Goal: Information Seeking & Learning: Learn about a topic

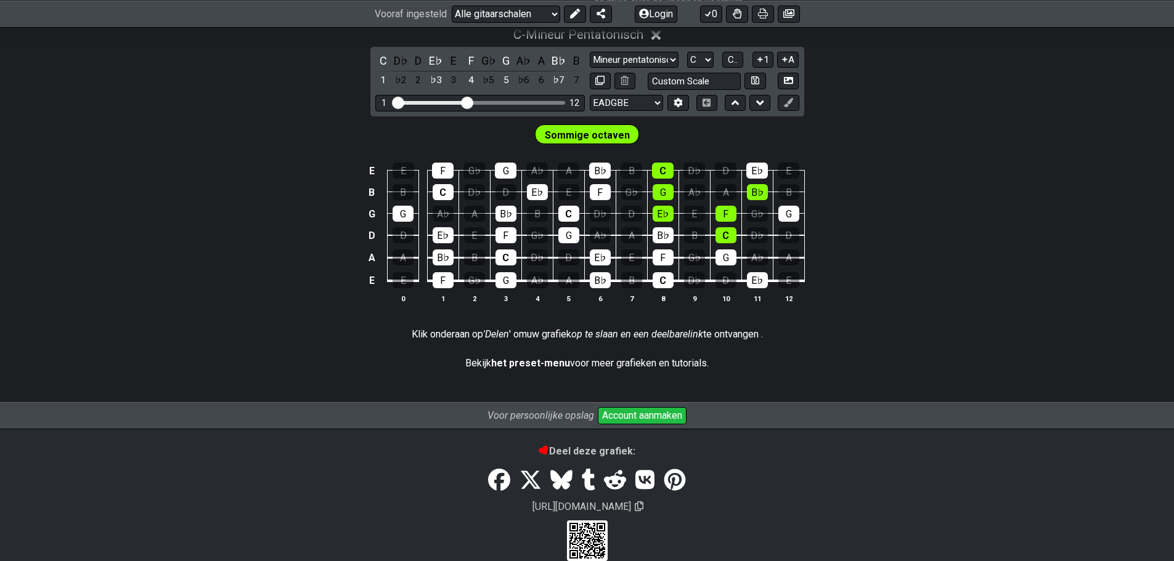
scroll to position [424, 0]
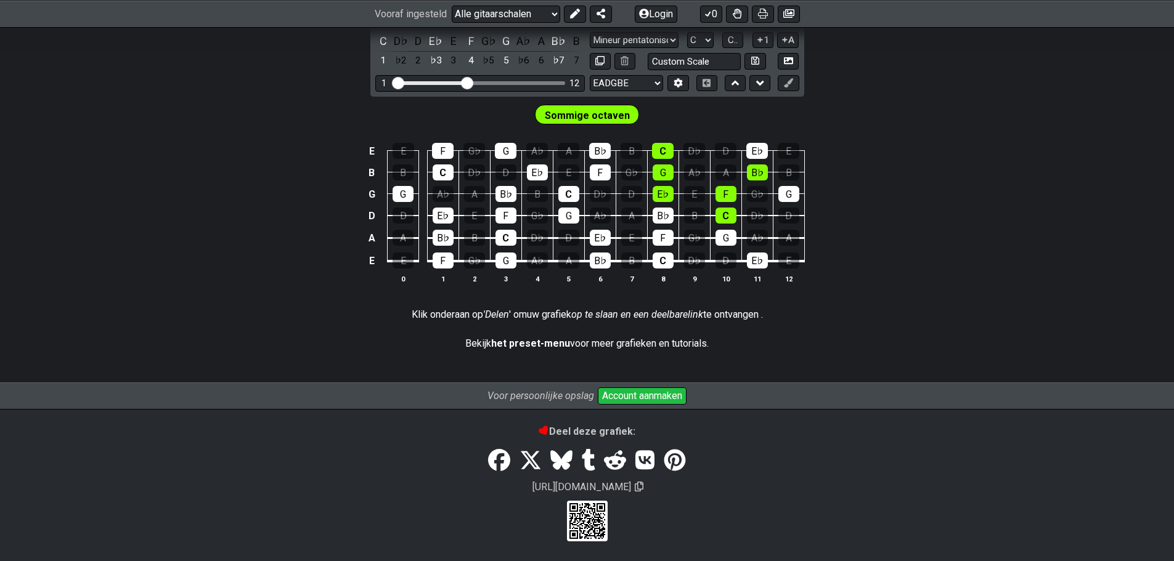
click at [620, 396] on font "Account aanmaken" at bounding box center [642, 396] width 80 height 12
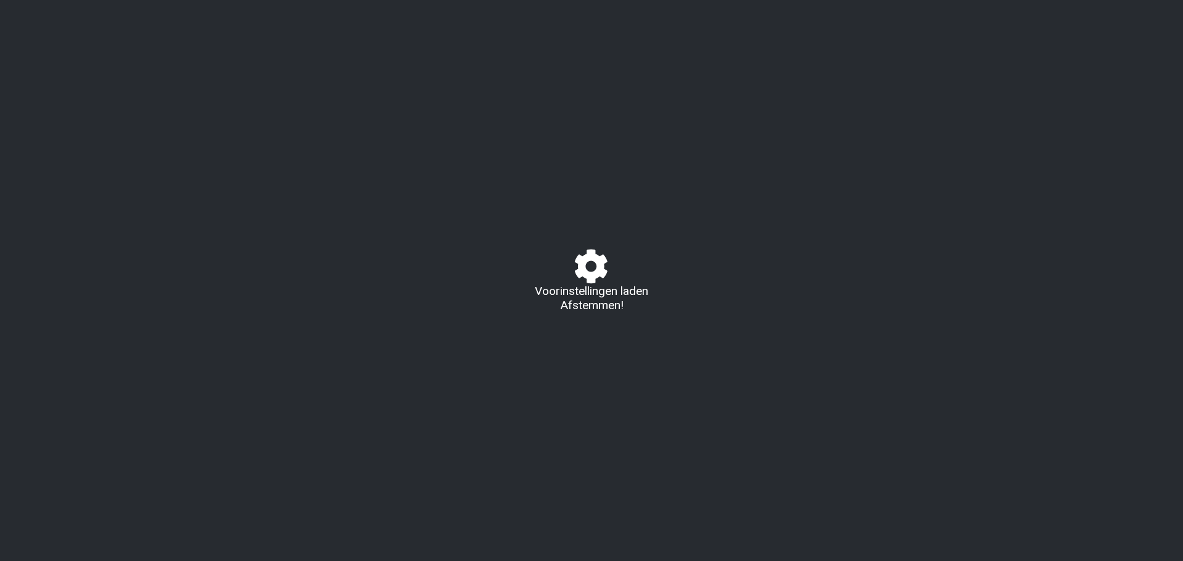
select select "/guitar-scales"
select select "C"
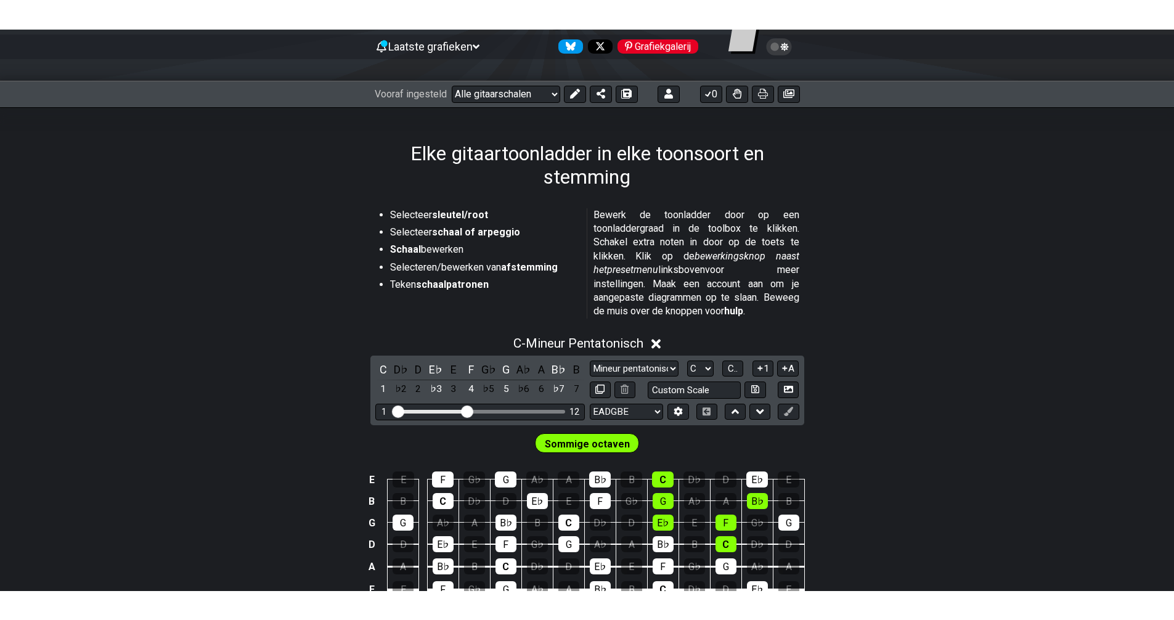
scroll to position [185, 0]
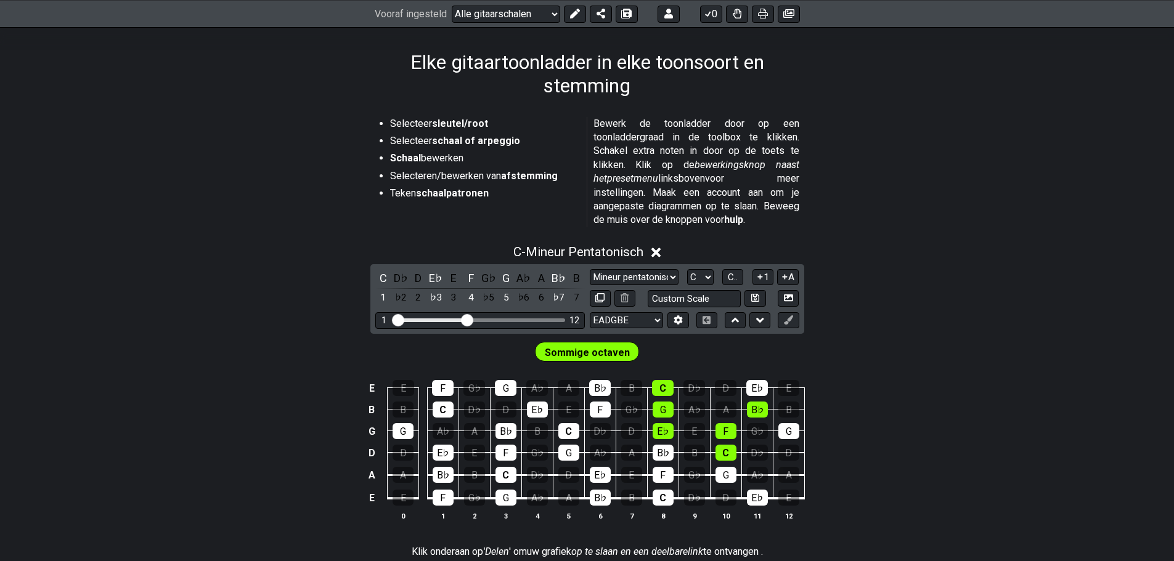
drag, startPoint x: 894, startPoint y: 266, endPoint x: 887, endPoint y: 237, distance: 29.1
click at [887, 237] on div "C - Mineur Pentatonisch" at bounding box center [587, 248] width 1174 height 23
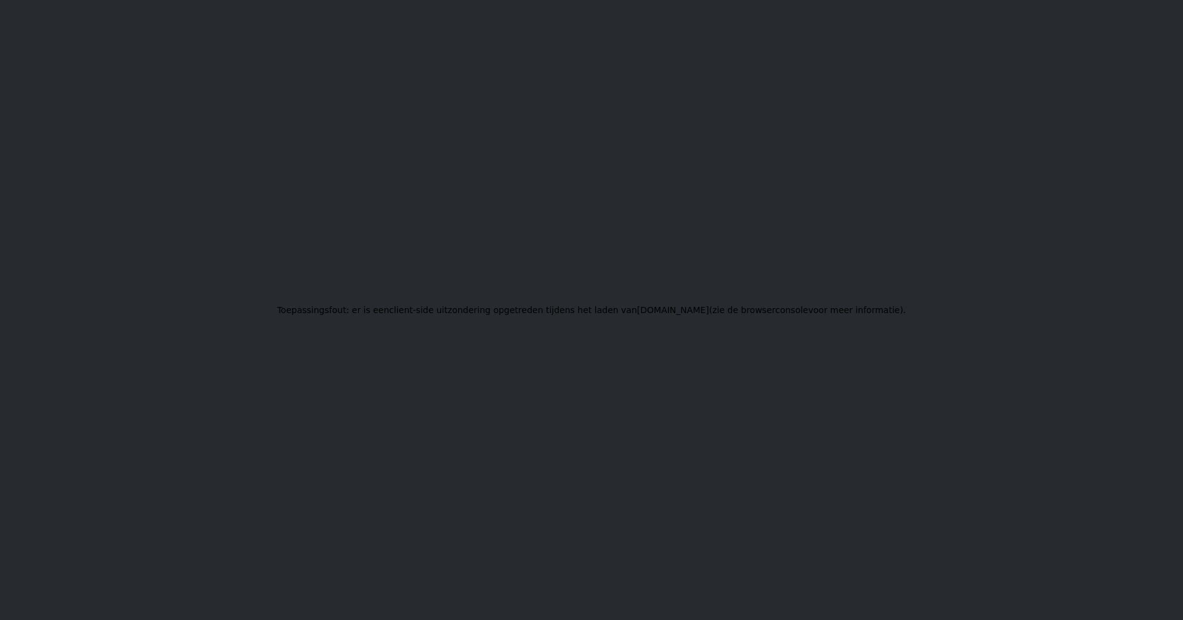
click at [563, 309] on font "browserconsole" at bounding box center [774, 310] width 67 height 10
